Goal: Transaction & Acquisition: Purchase product/service

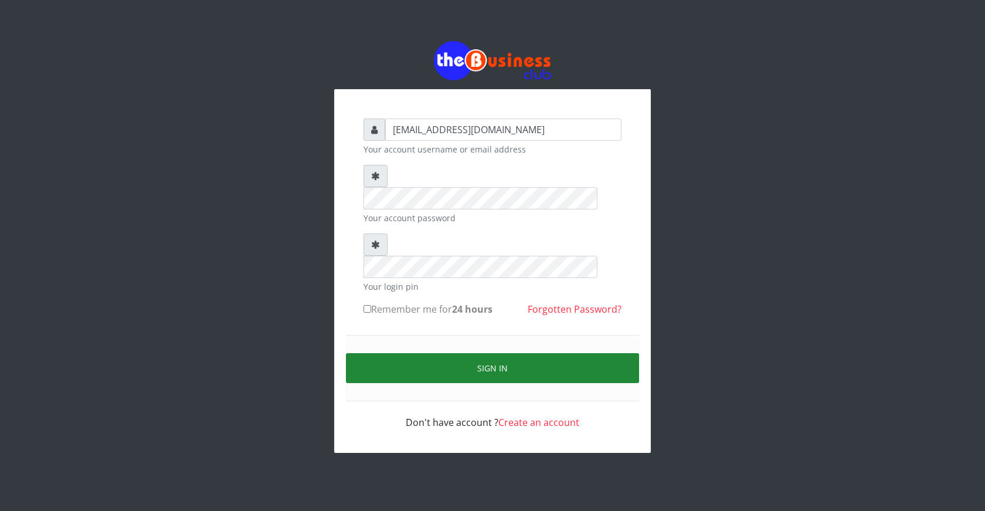
click at [490, 353] on button "Sign in" at bounding box center [492, 368] width 293 height 30
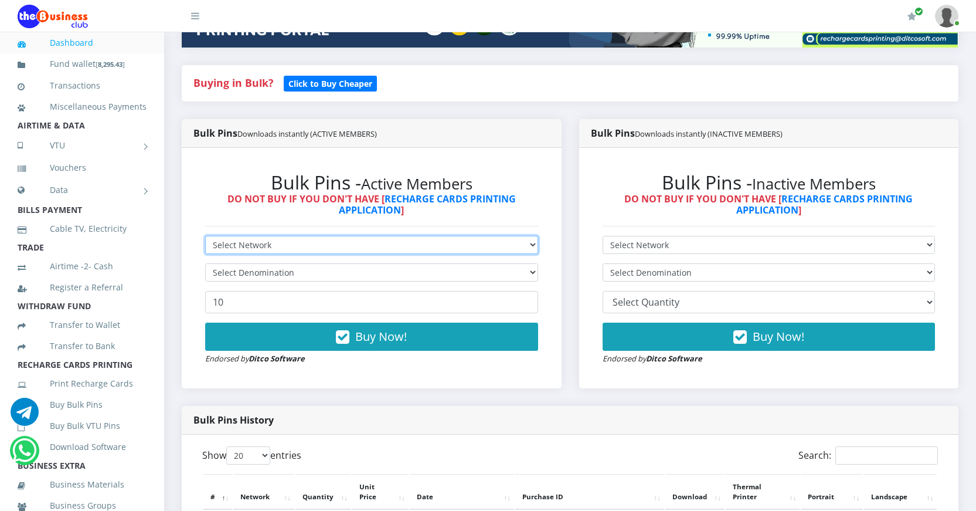
click at [403, 240] on select "Select Network MTN Globacom 9Mobile Airtel" at bounding box center [371, 245] width 333 height 18
select select "MTN"
click at [205, 236] on select "Select Network MTN Globacom 9Mobile Airtel" at bounding box center [371, 245] width 333 height 18
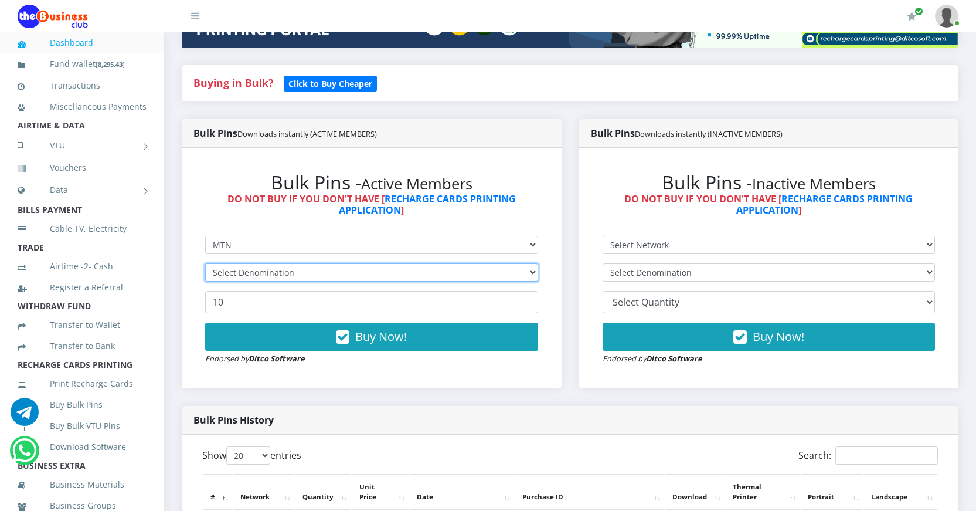
click at [360, 271] on select "Select Denomination" at bounding box center [371, 272] width 333 height 18
select select "96.99-100"
click at [205, 263] on select "Select Denomination MTN NGN100 - ₦96.99 MTN NGN200 - ₦193.98 MTN NGN400 - ₦387.…" at bounding box center [371, 272] width 333 height 18
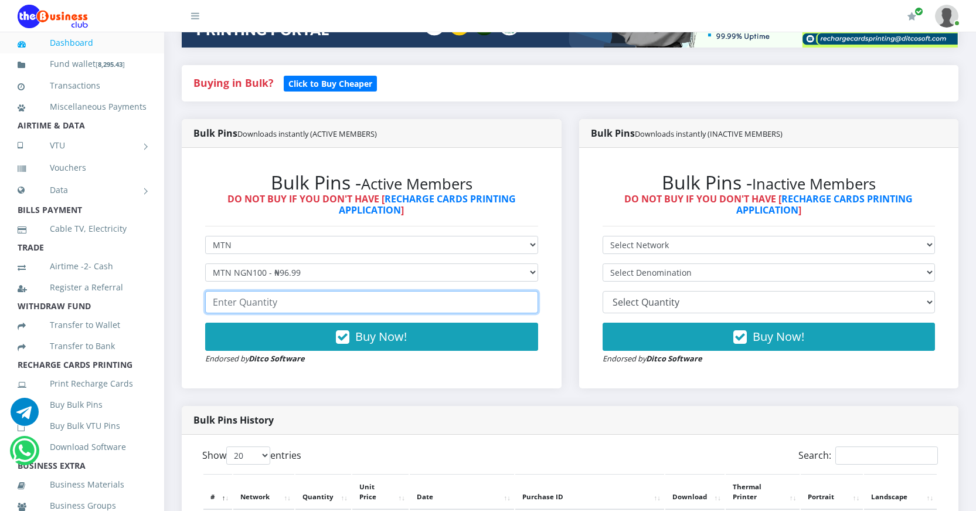
click at [299, 304] on input "number" at bounding box center [371, 302] width 333 height 22
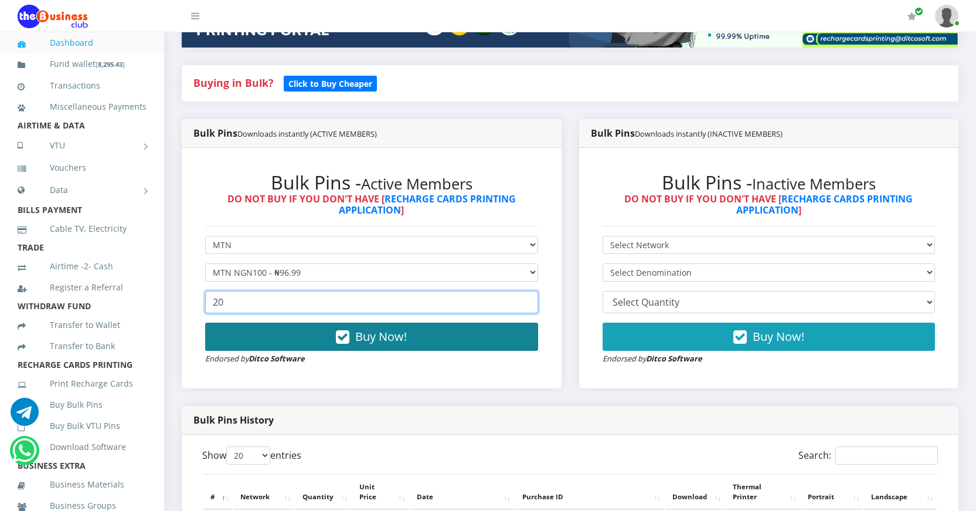
type input "20"
click at [341, 337] on icon "button" at bounding box center [342, 337] width 13 height 12
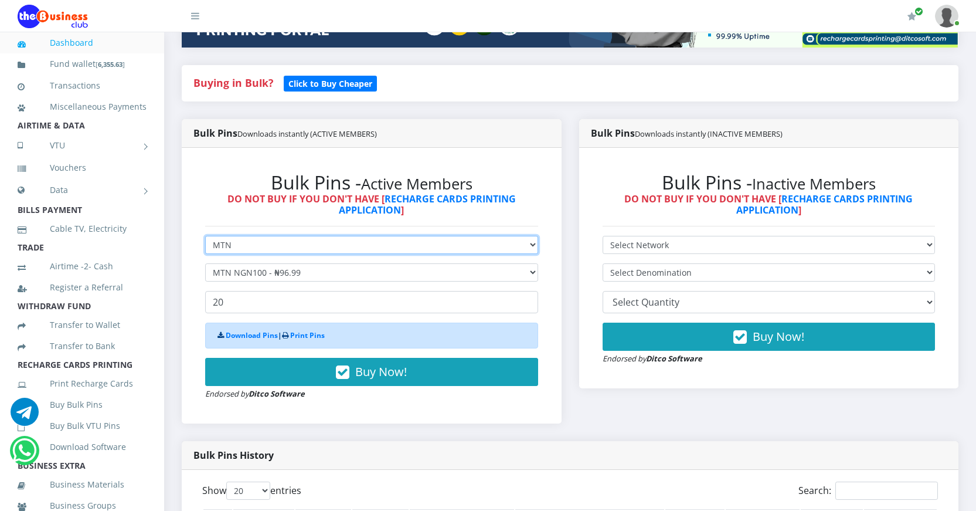
click at [385, 247] on select "Select Network MTN Globacom 9Mobile Airtel" at bounding box center [371, 245] width 333 height 18
select select "Airtel"
click at [205, 236] on select "Select Network MTN Globacom 9Mobile Airtel" at bounding box center [371, 245] width 333 height 18
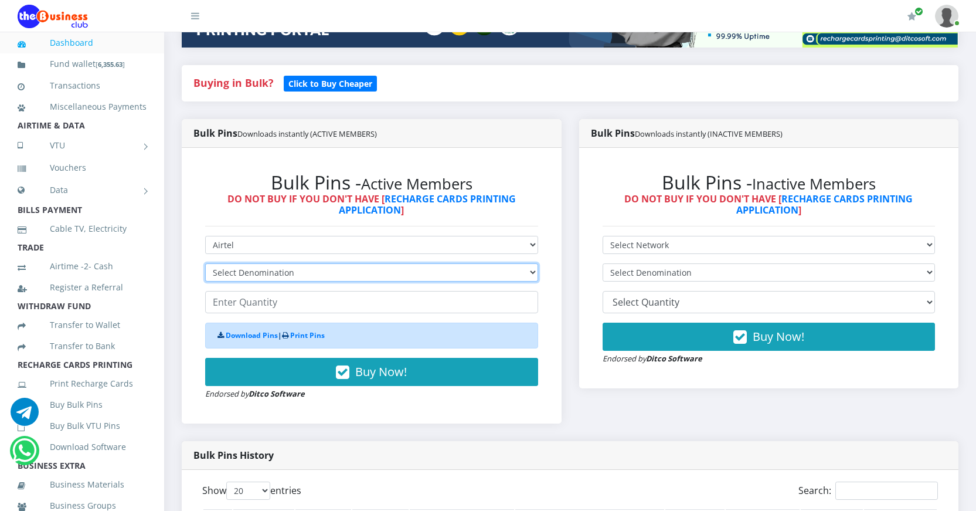
click at [335, 271] on select "Select Denomination Airtel NGN100 - ₦96.38 Airtel NGN200 - ₦192.76 Airtel NGN50…" at bounding box center [371, 272] width 333 height 18
select select "192.76-200"
click at [205, 263] on select "Select Denomination Airtel NGN100 - ₦96.38 Airtel NGN200 - ₦192.76 Airtel NGN50…" at bounding box center [371, 272] width 333 height 18
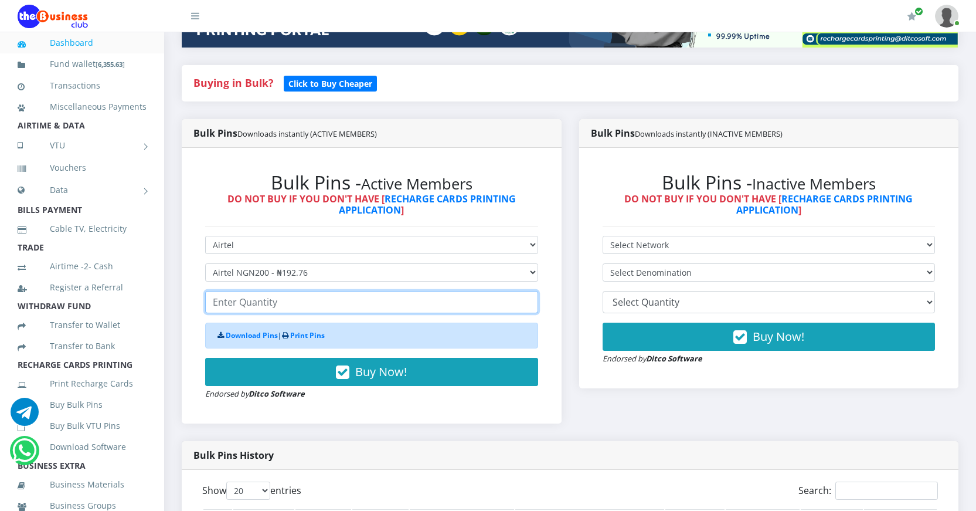
click at [295, 302] on input "number" at bounding box center [371, 302] width 333 height 22
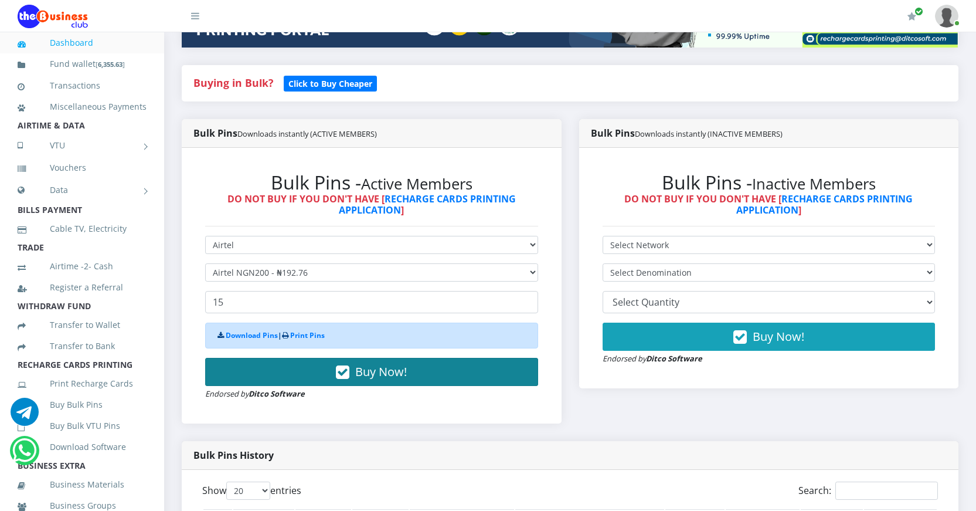
click at [342, 371] on icon "button" at bounding box center [342, 372] width 13 height 12
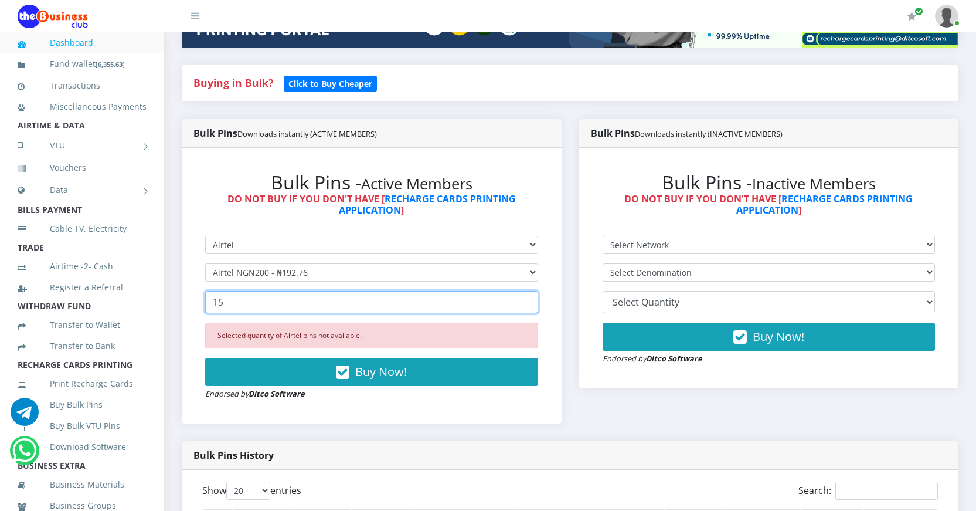
click at [278, 305] on input "15" at bounding box center [371, 302] width 333 height 22
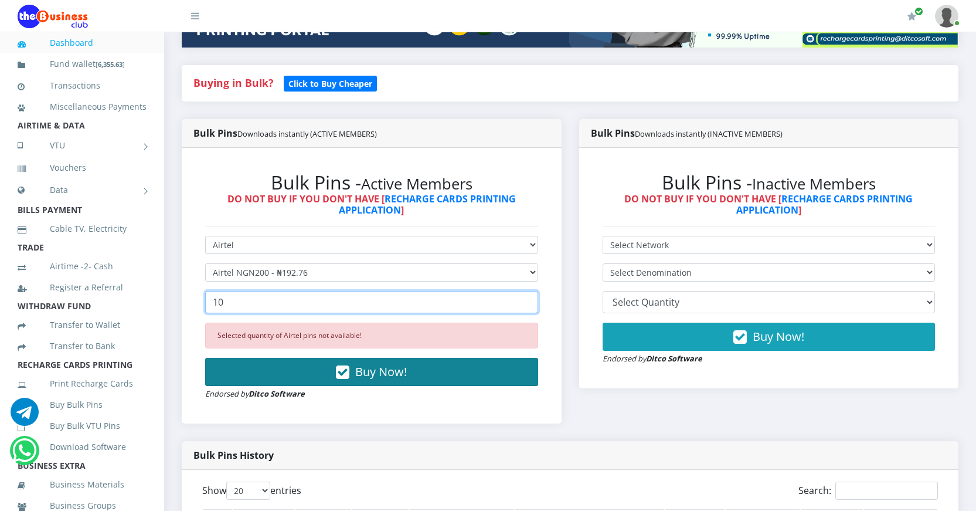
type input "10"
click at [348, 372] on icon "button" at bounding box center [342, 372] width 13 height 12
